Goal: Transaction & Acquisition: Book appointment/travel/reservation

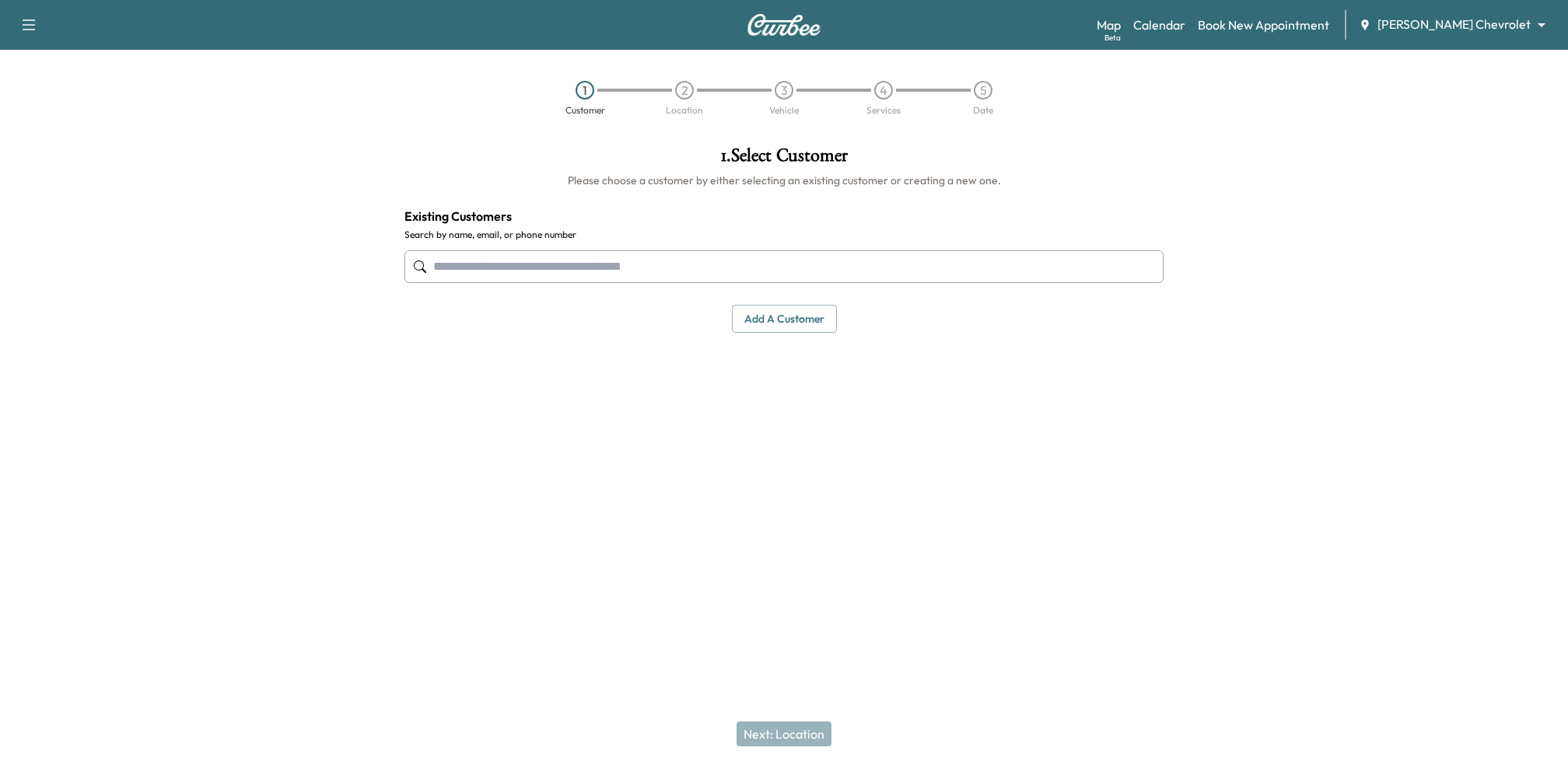
click at [770, 265] on input "text" at bounding box center [784, 266] width 759 height 32
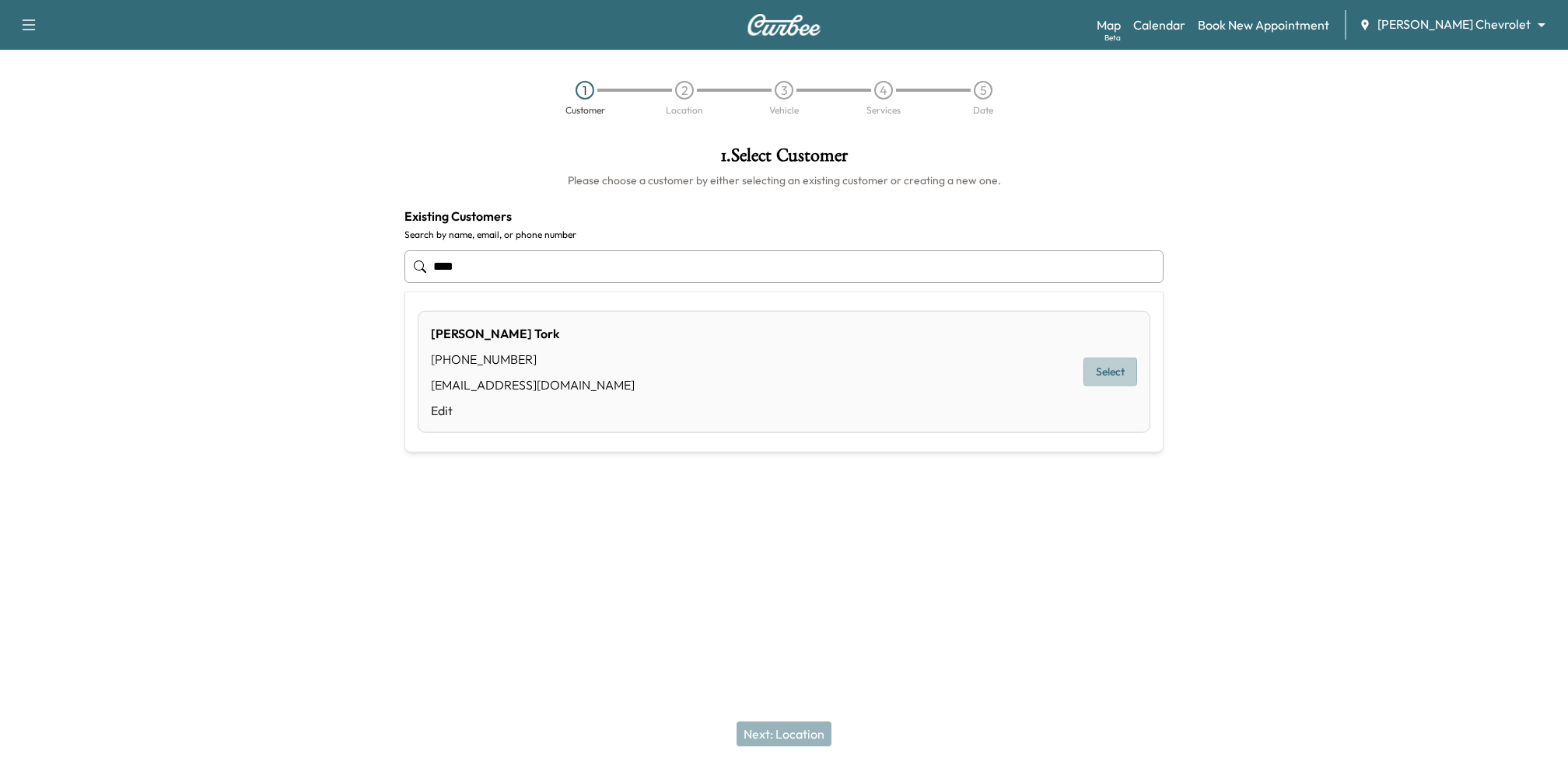
click at [1127, 371] on button "Select" at bounding box center [1110, 371] width 54 height 28
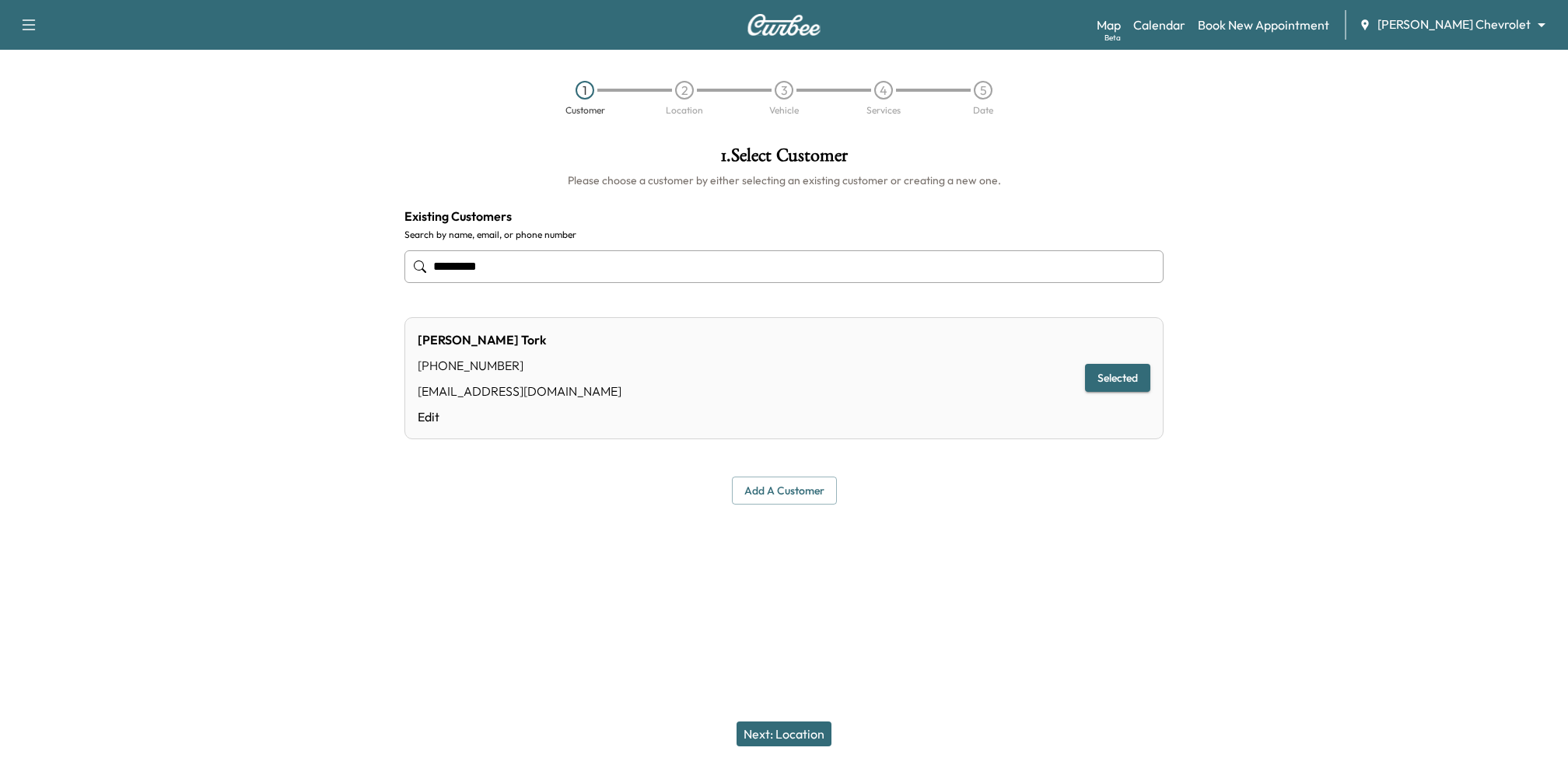
type input "*********"
drag, startPoint x: 791, startPoint y: 728, endPoint x: 164, endPoint y: 654, distance: 631.4
click at [256, 361] on div "**********" at bounding box center [784, 326] width 1568 height 383
click at [24, 651] on div "**********" at bounding box center [784, 382] width 1568 height 765
click at [754, 740] on button "Next: Location" at bounding box center [784, 734] width 95 height 25
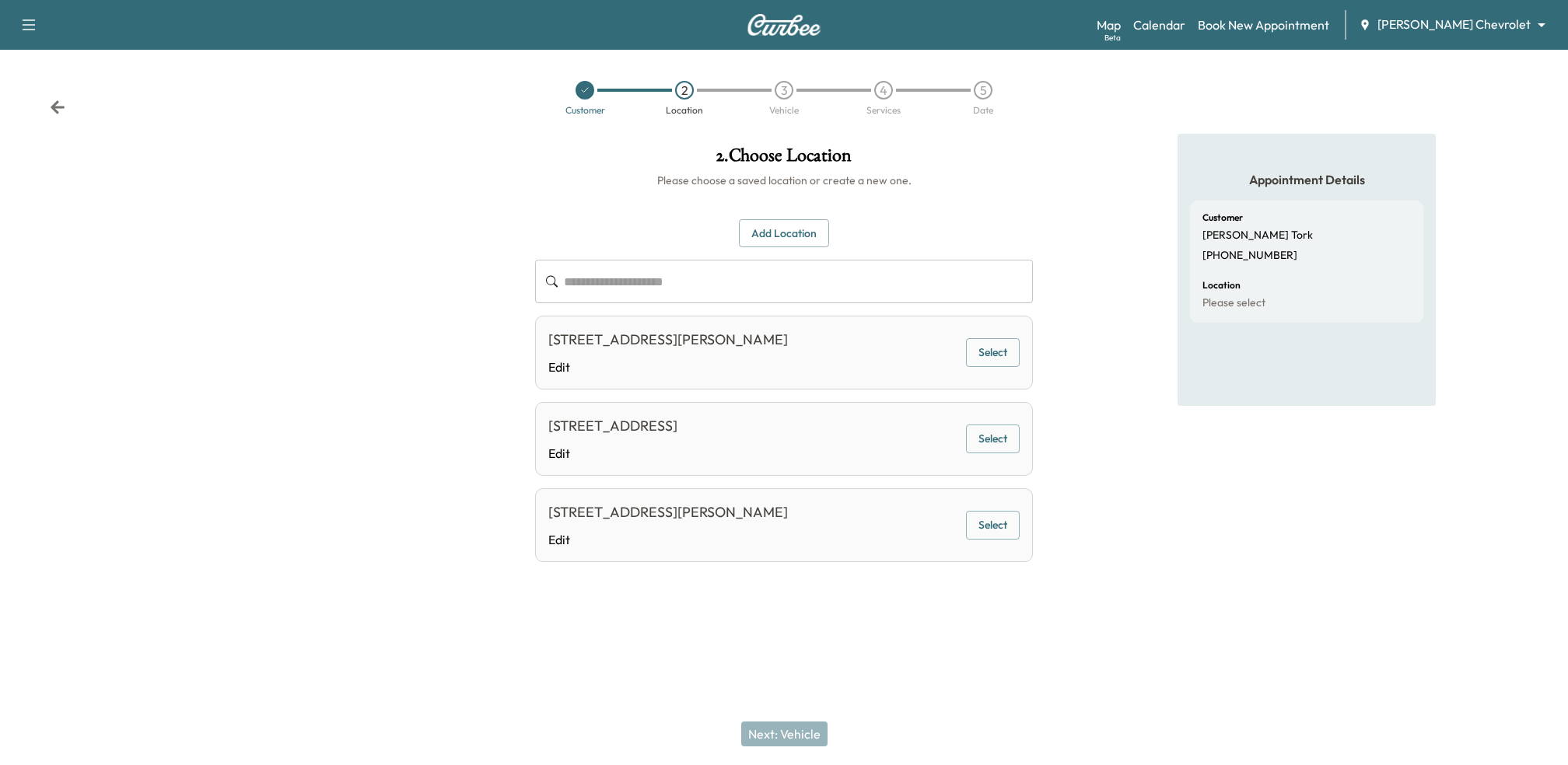
click at [980, 521] on button "Select" at bounding box center [993, 525] width 54 height 28
click at [784, 730] on button "Next: Vehicle" at bounding box center [784, 734] width 86 height 25
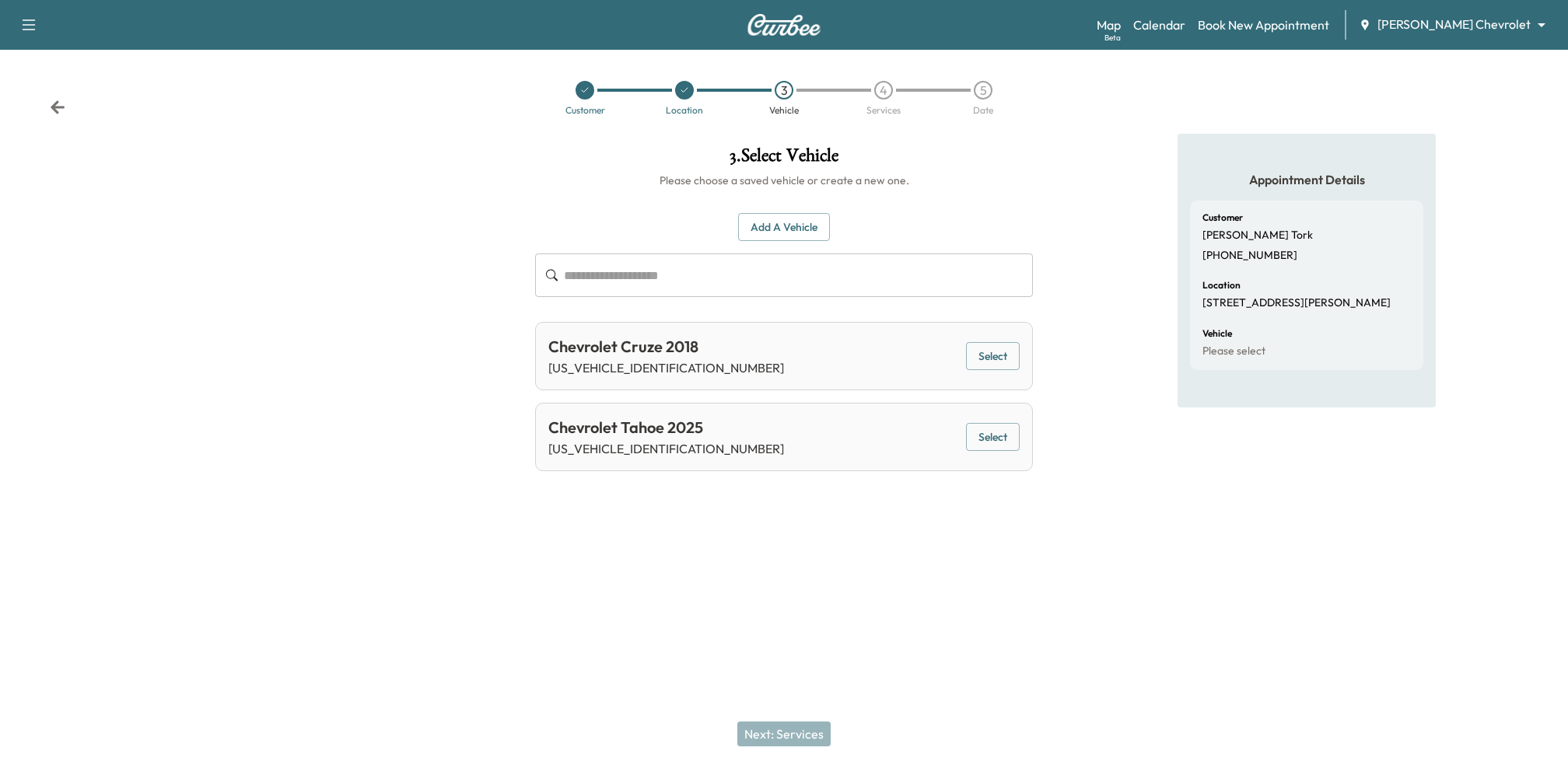
click at [994, 438] on button "Select" at bounding box center [993, 437] width 54 height 28
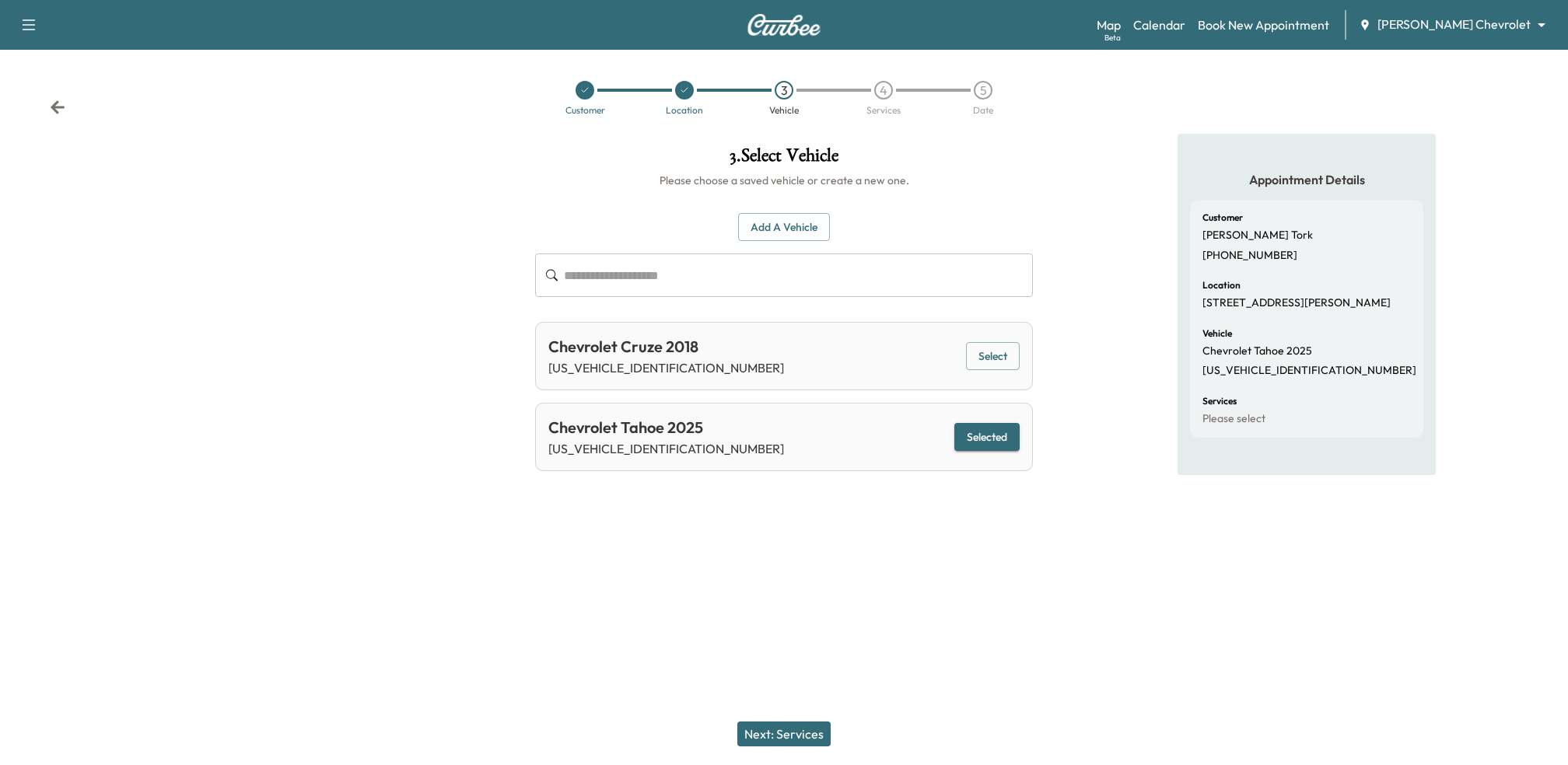
click at [801, 723] on button "Next: Services" at bounding box center [784, 734] width 93 height 25
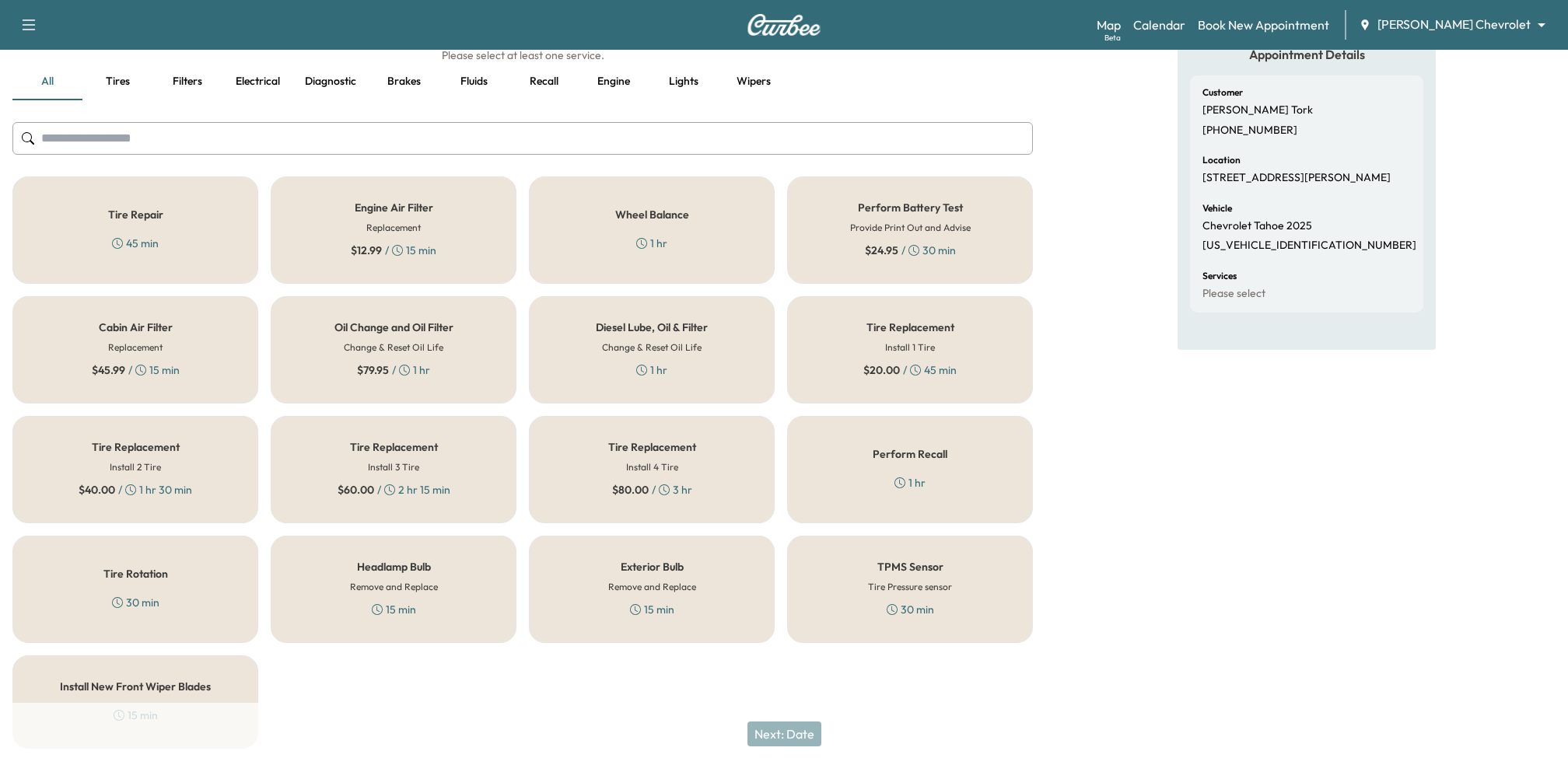
scroll to position [129, 0]
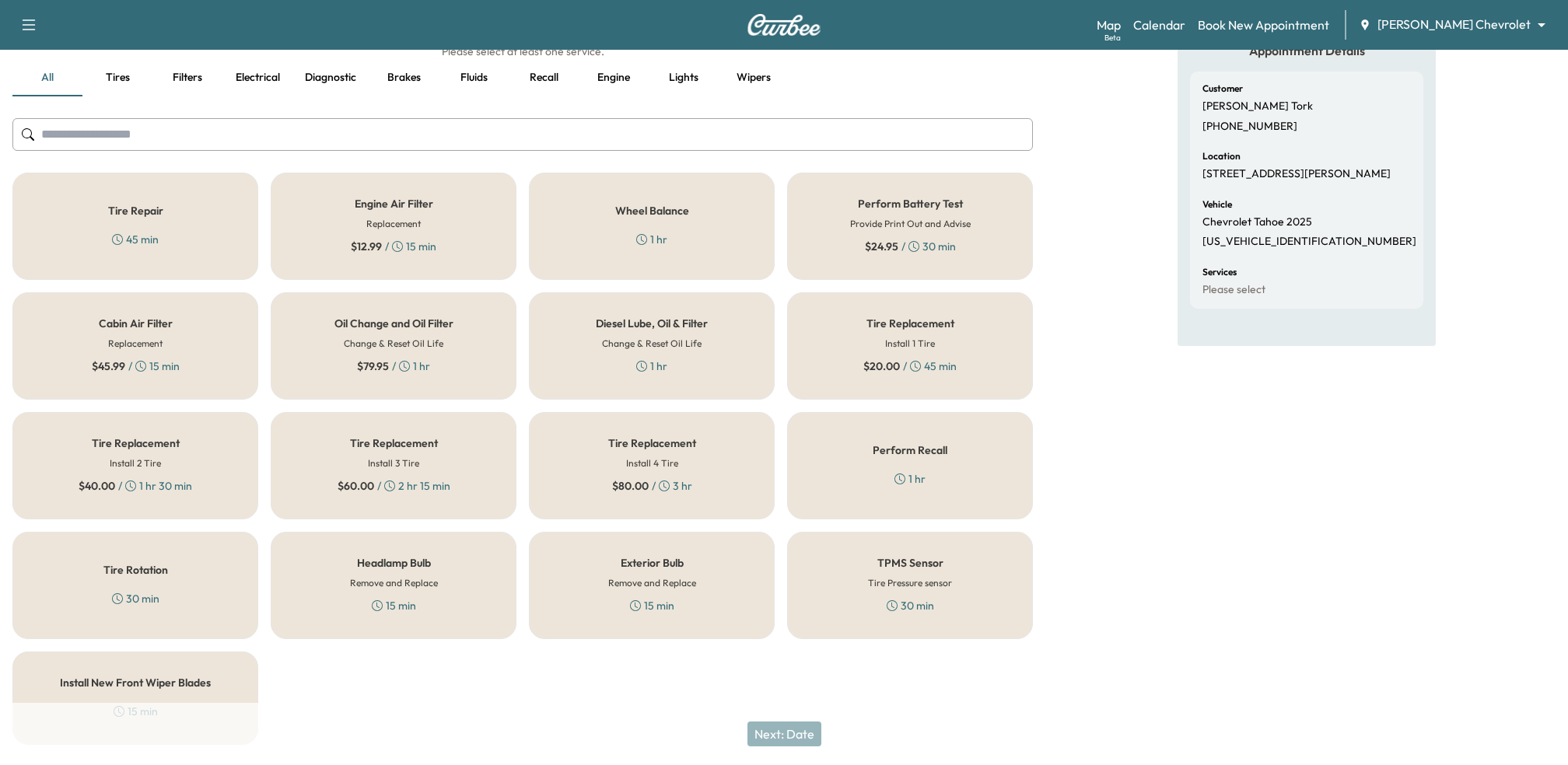
click at [438, 380] on div "Oil Change and Oil Filter Change & Reset Oil Life $ 79.95 / 1 hr" at bounding box center [393, 346] width 245 height 107
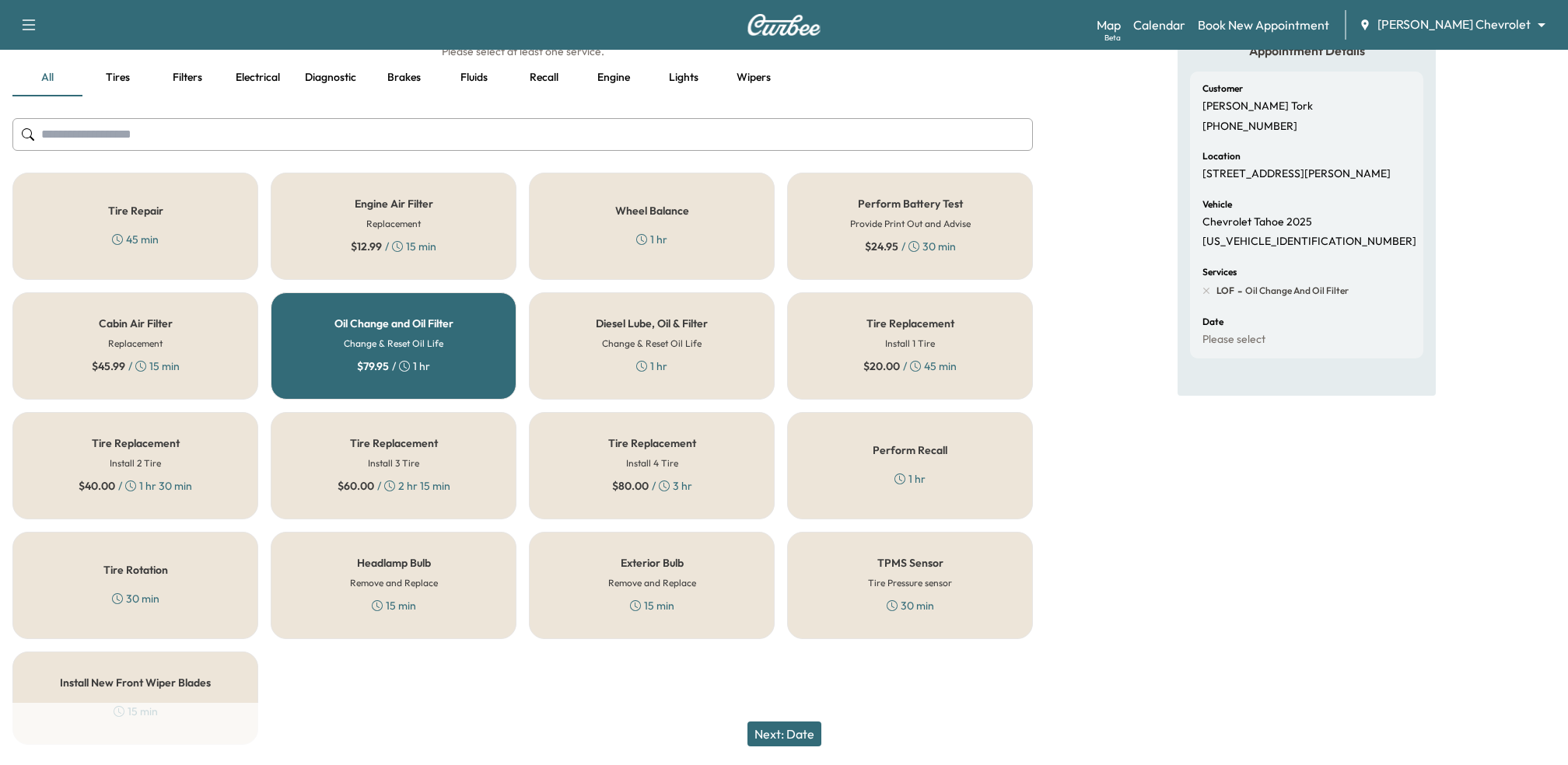
click at [206, 582] on div "Tire Rotation 30 min" at bounding box center [135, 585] width 245 height 107
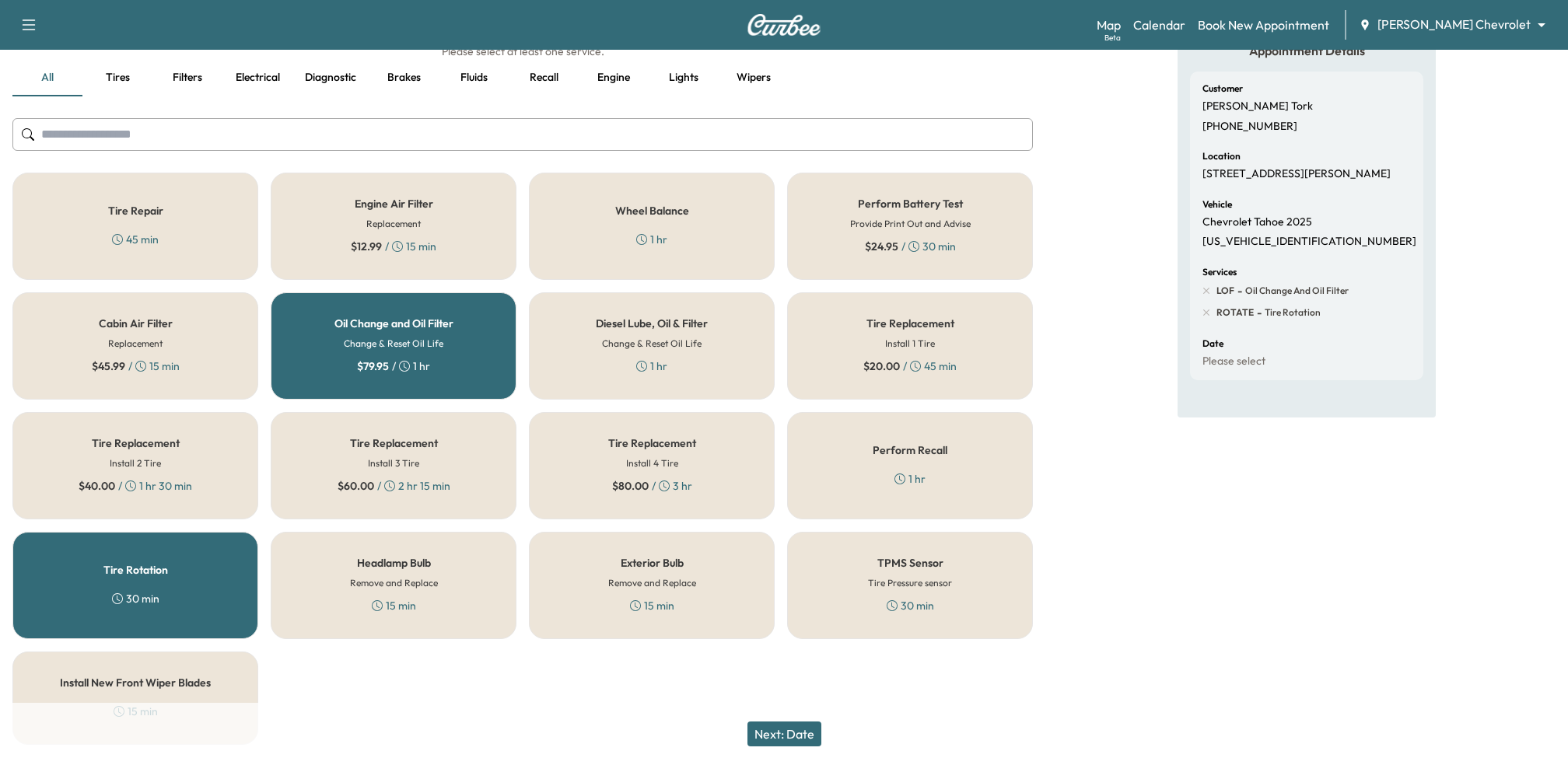
click at [799, 736] on button "Next: Date" at bounding box center [784, 734] width 74 height 25
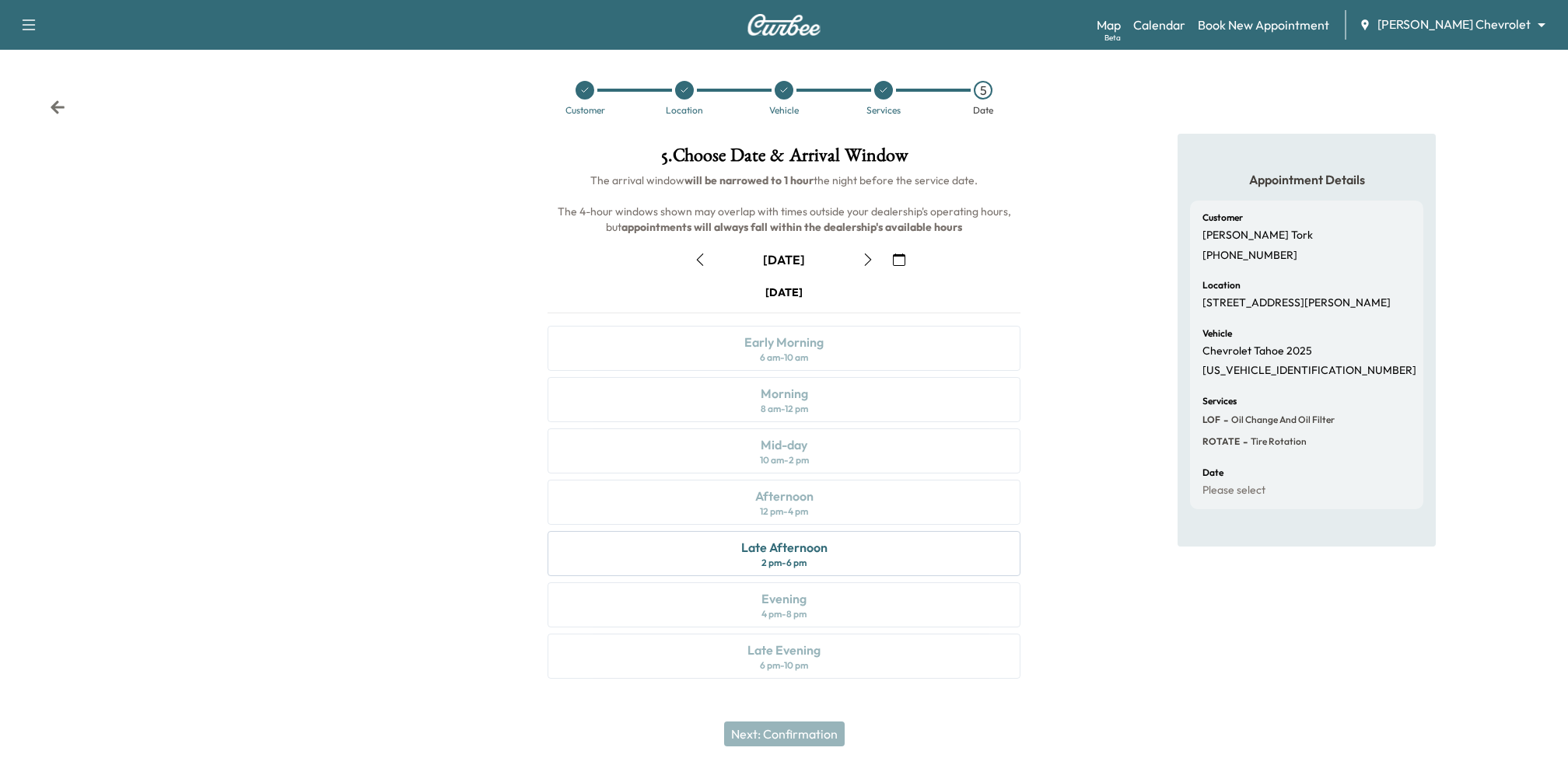
click at [701, 265] on icon "button" at bounding box center [700, 259] width 13 height 13
click at [867, 262] on icon "button" at bounding box center [868, 259] width 13 height 13
click at [732, 547] on div "Late Afternoon 2 pm - 6 pm" at bounding box center [784, 553] width 473 height 45
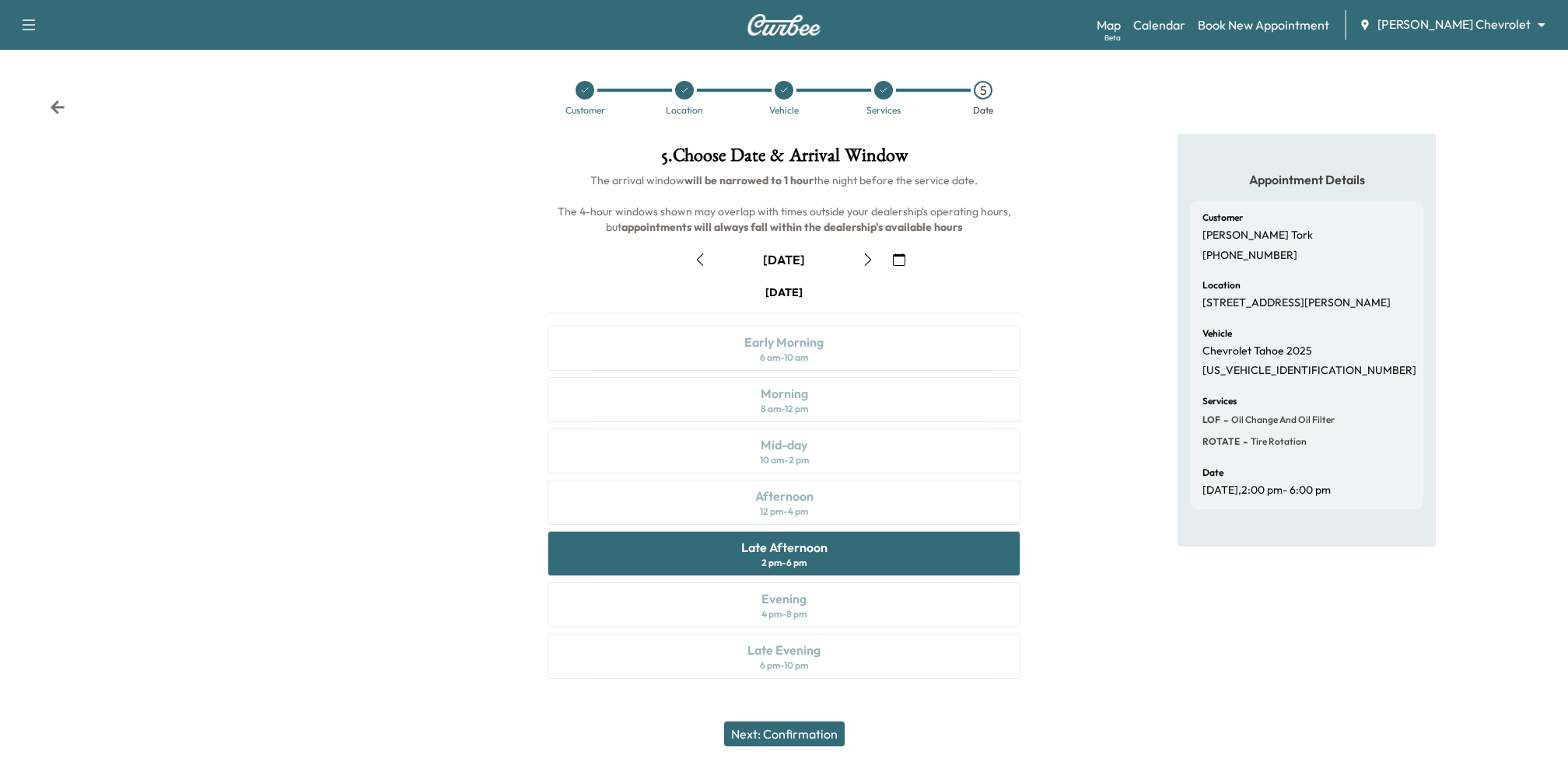
click at [795, 733] on button "Next: Confirmation" at bounding box center [784, 734] width 121 height 25
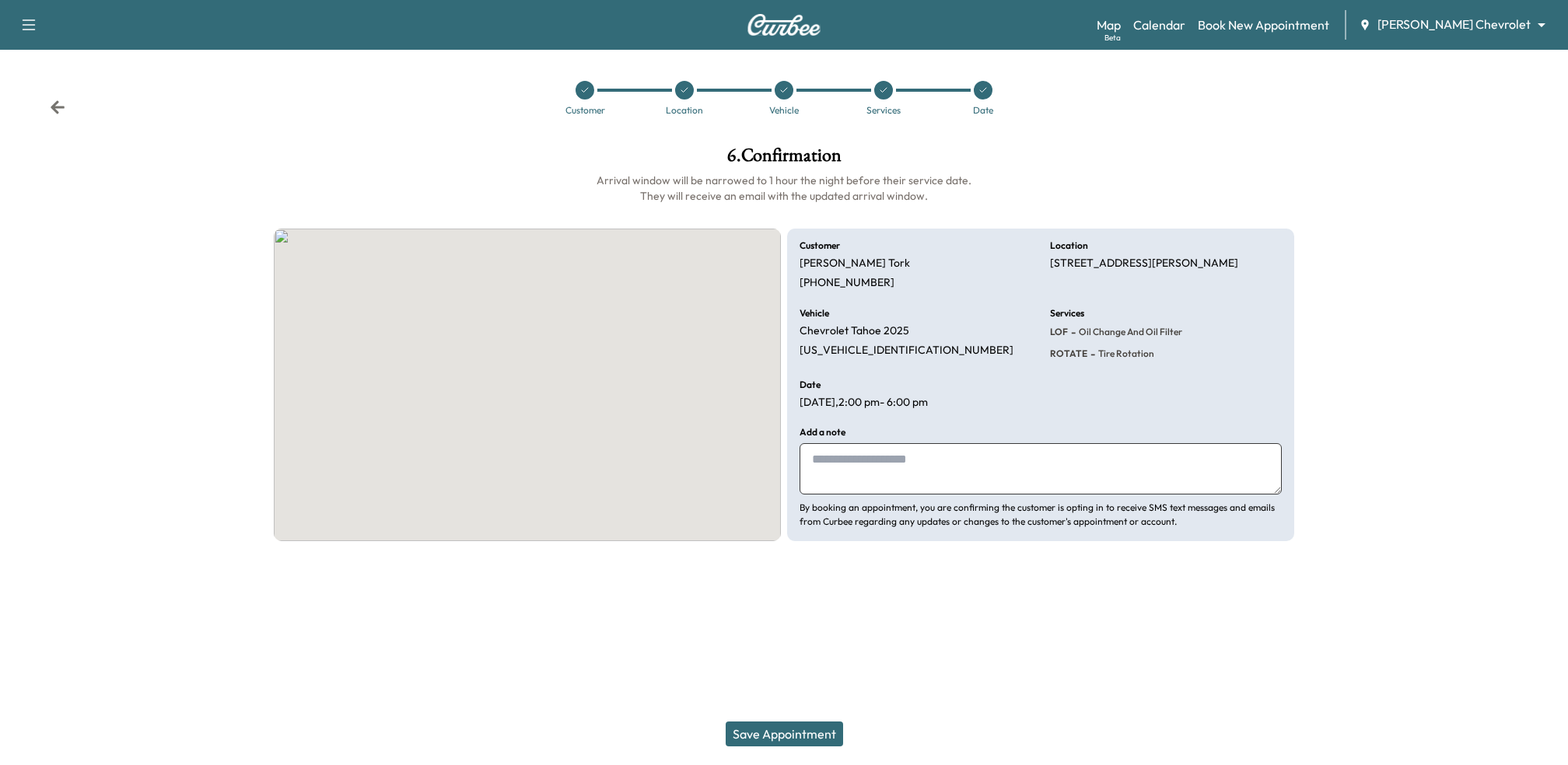
click at [777, 736] on button "Save Appointment" at bounding box center [784, 734] width 118 height 25
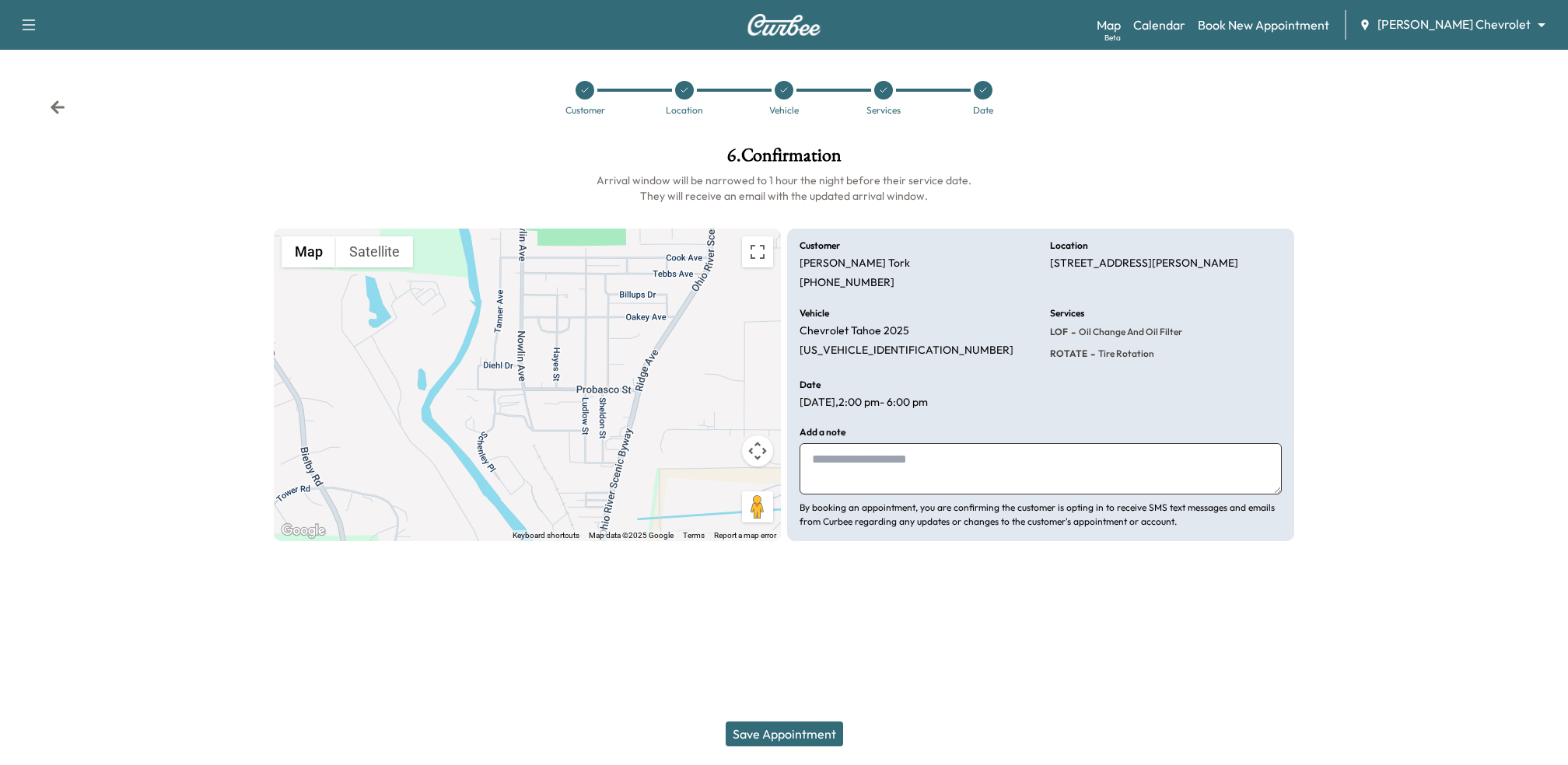
click at [65, 114] on icon at bounding box center [58, 107] width 16 height 16
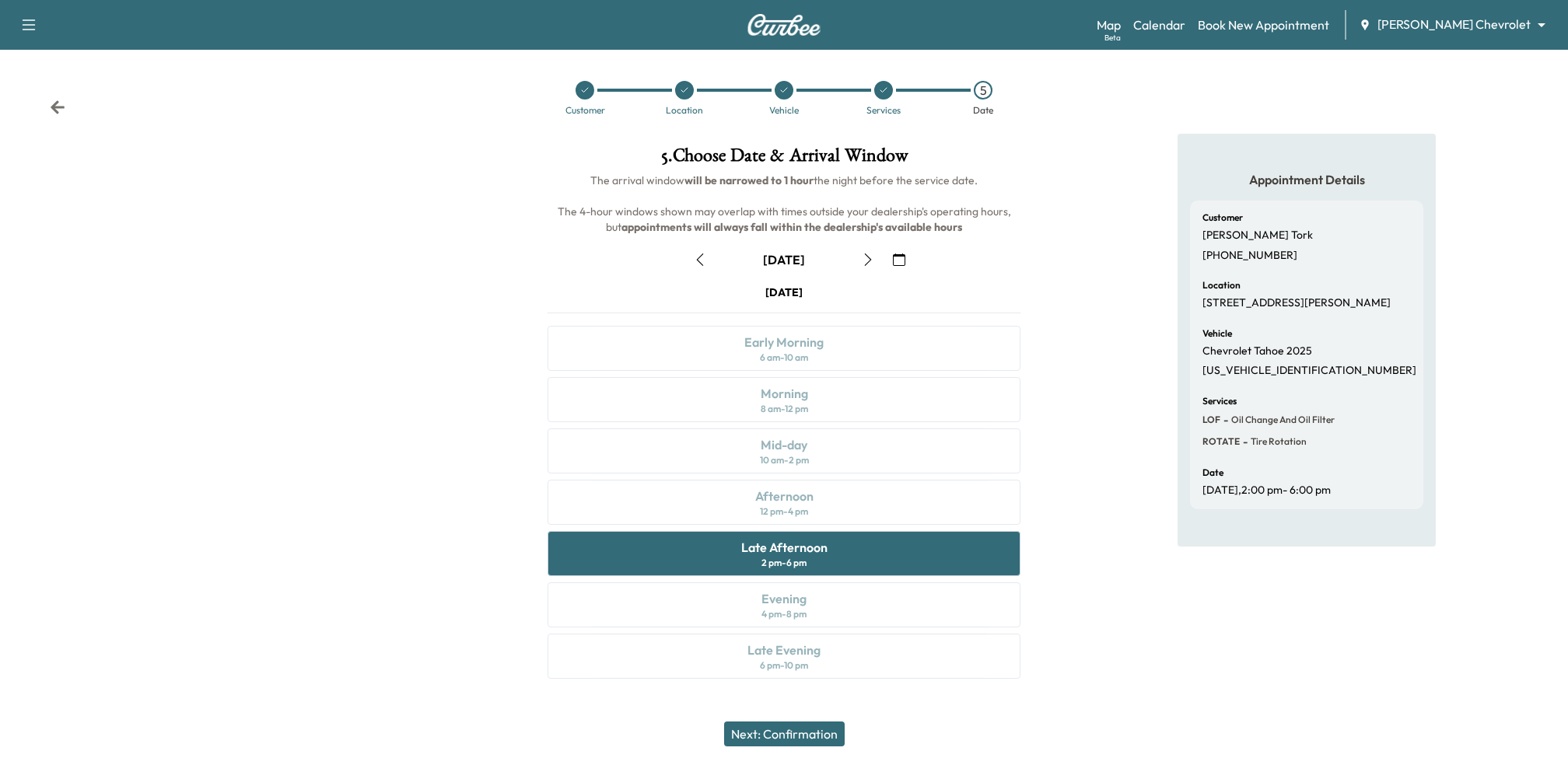
click at [702, 259] on icon "button" at bounding box center [700, 259] width 13 height 13
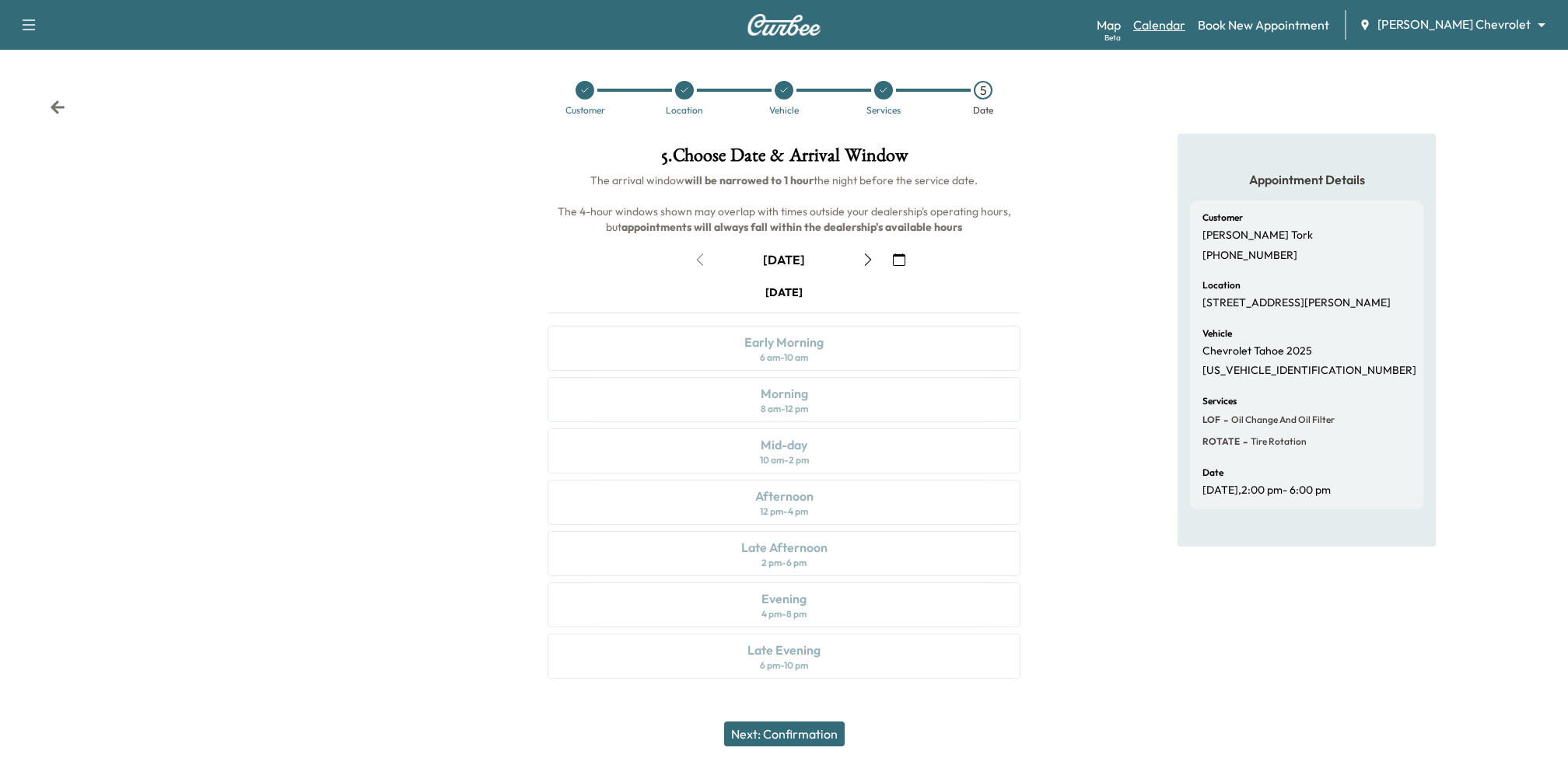
click at [1185, 31] on link "Calendar" at bounding box center [1159, 25] width 52 height 19
click at [338, 551] on div at bounding box center [261, 416] width 522 height 564
